Goal: Transaction & Acquisition: Book appointment/travel/reservation

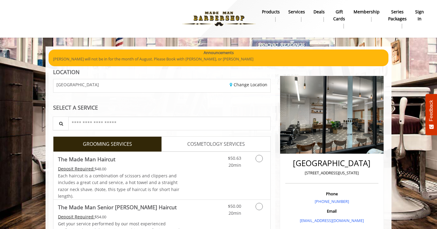
click at [421, 13] on b "sign in" at bounding box center [420, 16] width 9 height 14
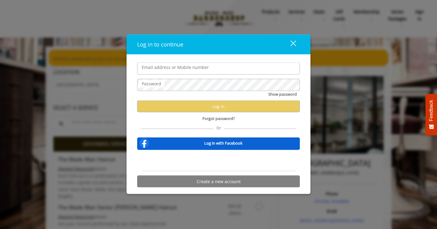
type input "**********"
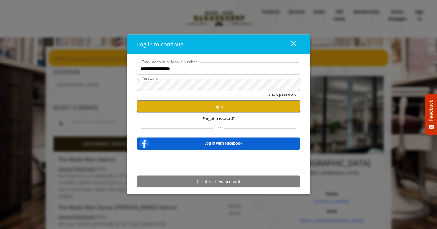
click at [217, 108] on button "Log in" at bounding box center [218, 107] width 163 height 12
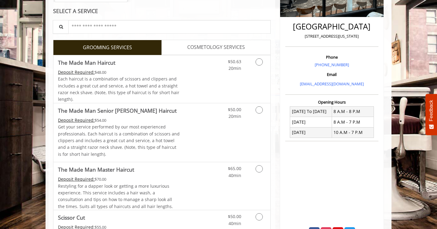
scroll to position [139, 0]
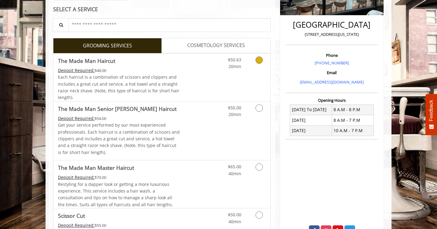
click at [257, 63] on icon "Grooming services" at bounding box center [259, 60] width 7 height 7
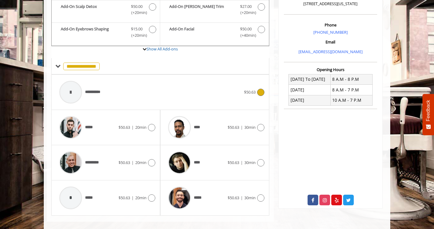
scroll to position [177, 0]
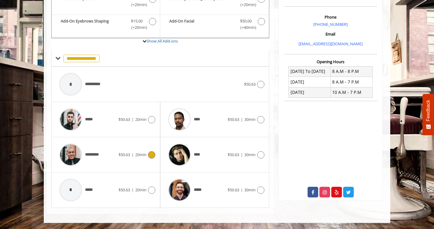
click at [153, 155] on icon at bounding box center [151, 154] width 7 height 7
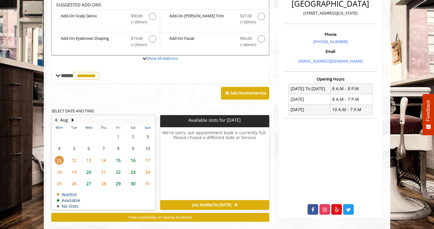
scroll to position [159, 0]
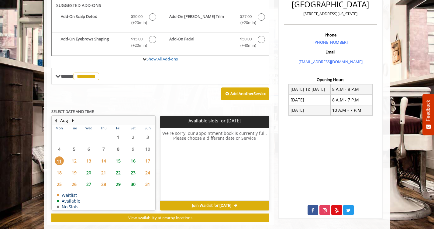
click at [119, 159] on span "15" at bounding box center [118, 160] width 9 height 9
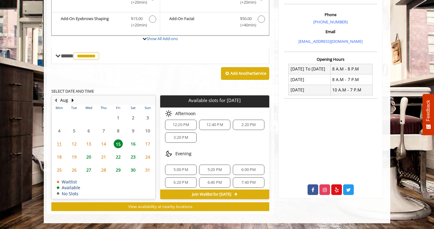
scroll to position [66, 0]
click at [183, 135] on span "3:20 PM" at bounding box center [180, 134] width 14 height 5
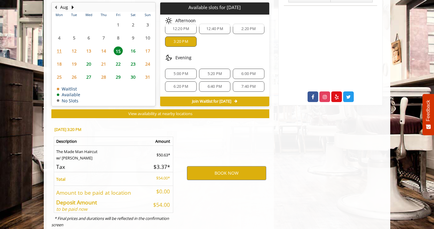
scroll to position [289, 0]
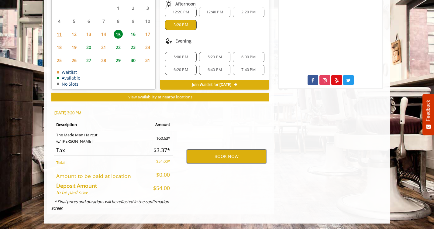
click at [228, 159] on button "BOOK NOW" at bounding box center [226, 156] width 79 height 14
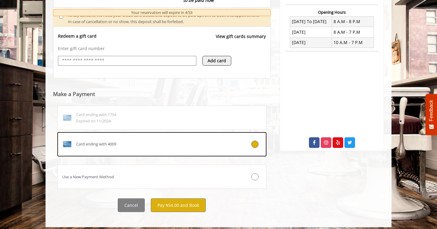
scroll to position [231, 0]
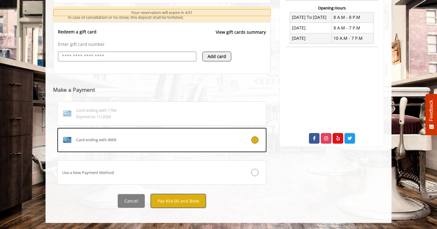
click at [182, 203] on button "Pay $54.00 and Book" at bounding box center [178, 201] width 55 height 14
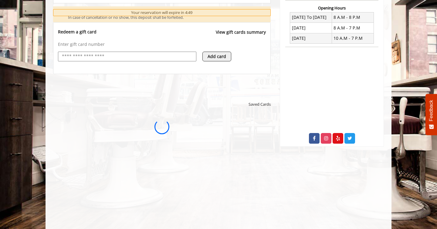
scroll to position [0, 0]
